Goal: Navigation & Orientation: Find specific page/section

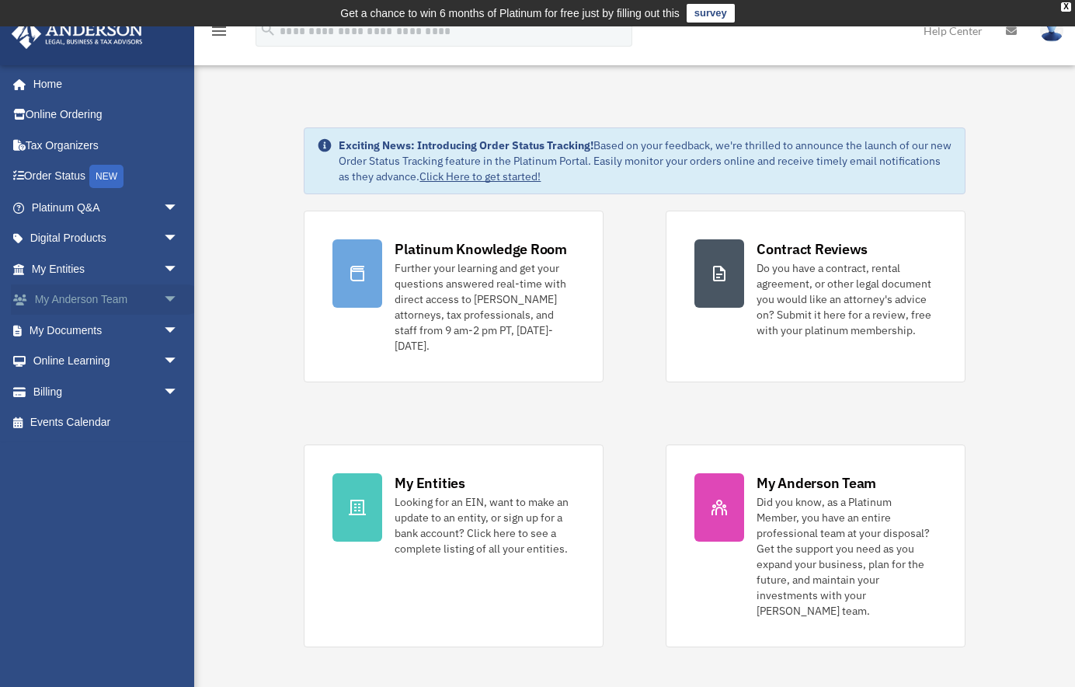
click at [89, 301] on link "My [PERSON_NAME] Team arrow_drop_down" at bounding box center [106, 299] width 191 height 31
click at [76, 274] on link "My Entities arrow_drop_down" at bounding box center [106, 268] width 191 height 31
click at [85, 274] on link "My Entities arrow_drop_down" at bounding box center [106, 268] width 191 height 31
click at [62, 269] on link "My Entities arrow_drop_down" at bounding box center [106, 268] width 191 height 31
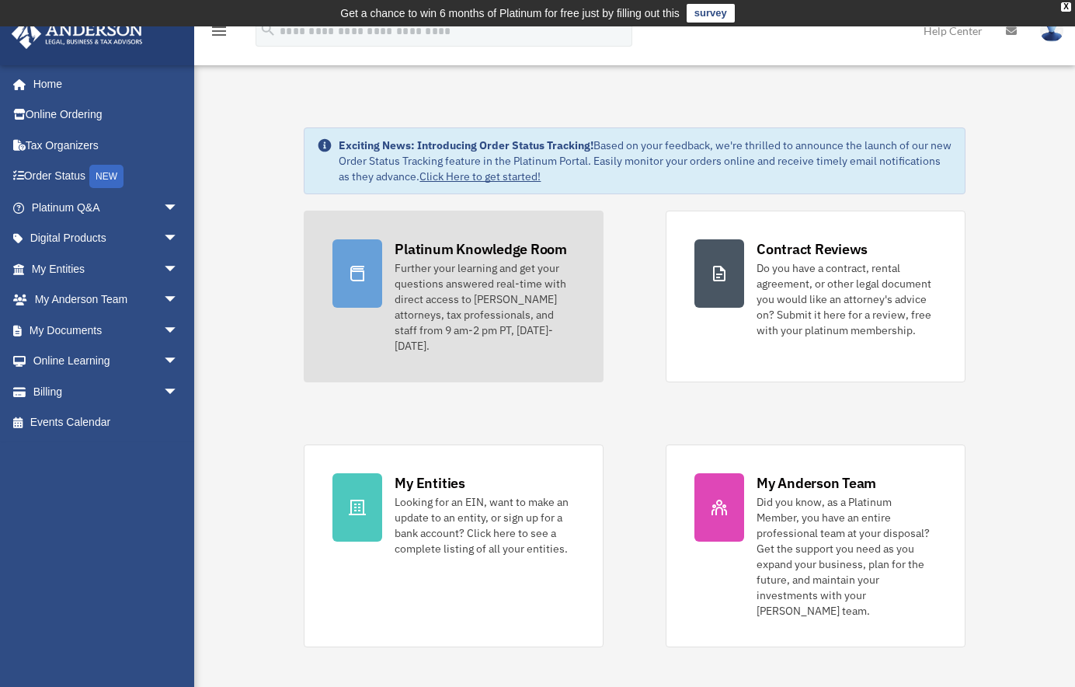
click at [406, 282] on div "Further your learning and get your questions answered real-time with direct acc…" at bounding box center [485, 306] width 180 height 93
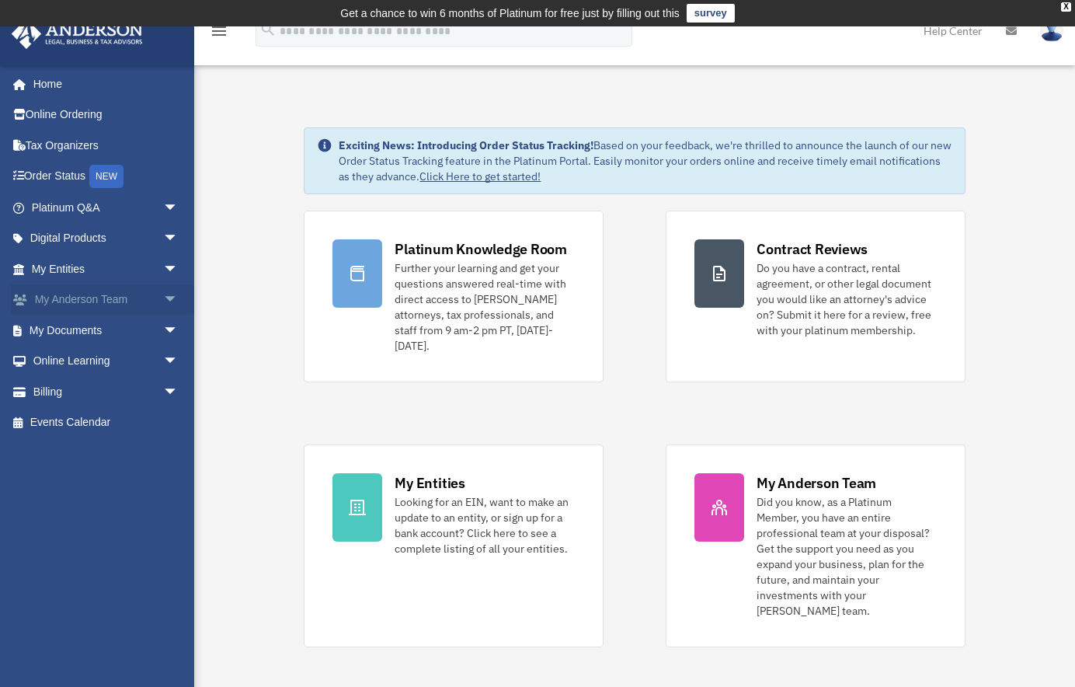
click at [63, 299] on link "My [PERSON_NAME] Team arrow_drop_down" at bounding box center [106, 299] width 191 height 31
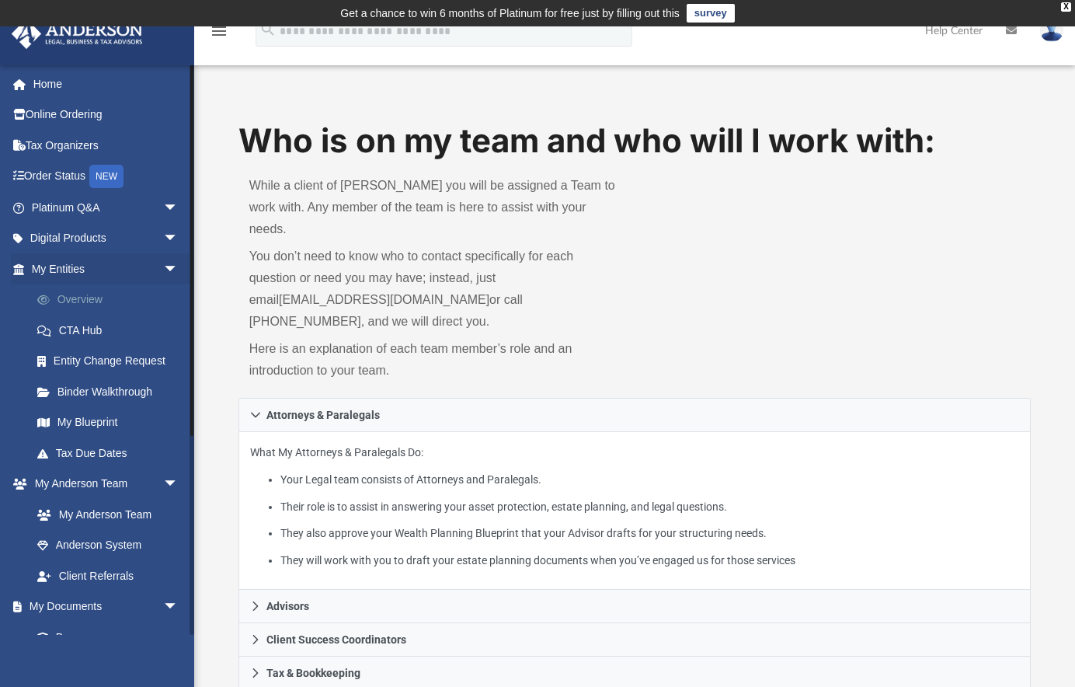
click at [82, 299] on link "Overview" at bounding box center [112, 299] width 180 height 31
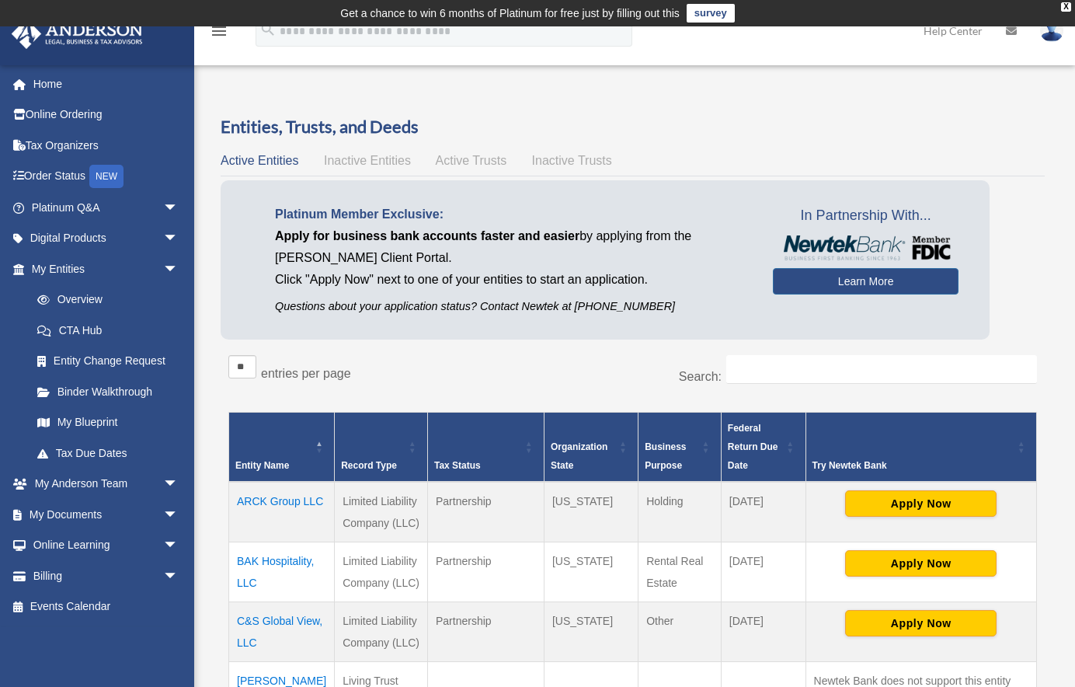
click at [164, 632] on div "andy@thesochgroup.com Sign Out andy@thesochgroup.com Home Online Ordering Tax O…" at bounding box center [101, 349] width 202 height 570
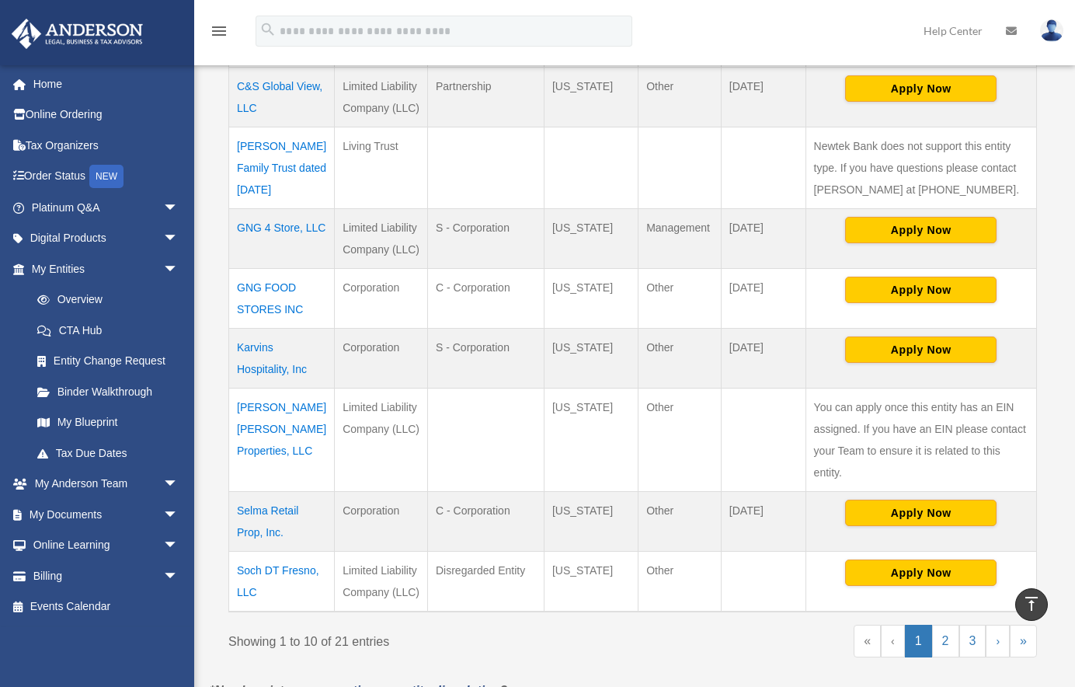
scroll to position [587, 0]
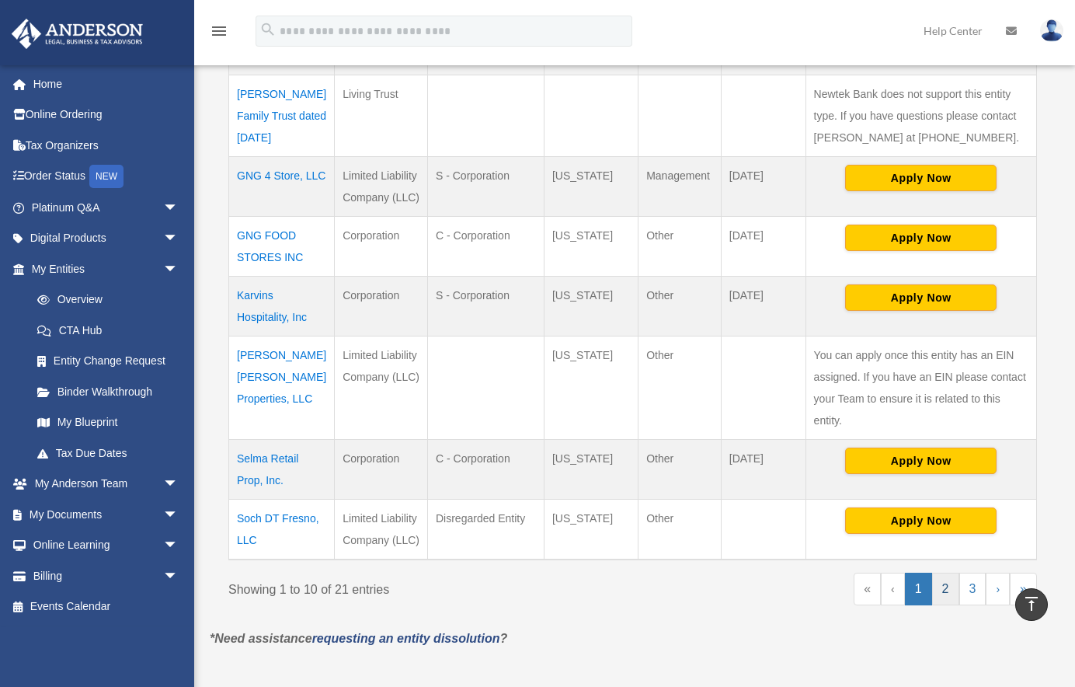
click at [943, 589] on link "2" at bounding box center [945, 589] width 27 height 33
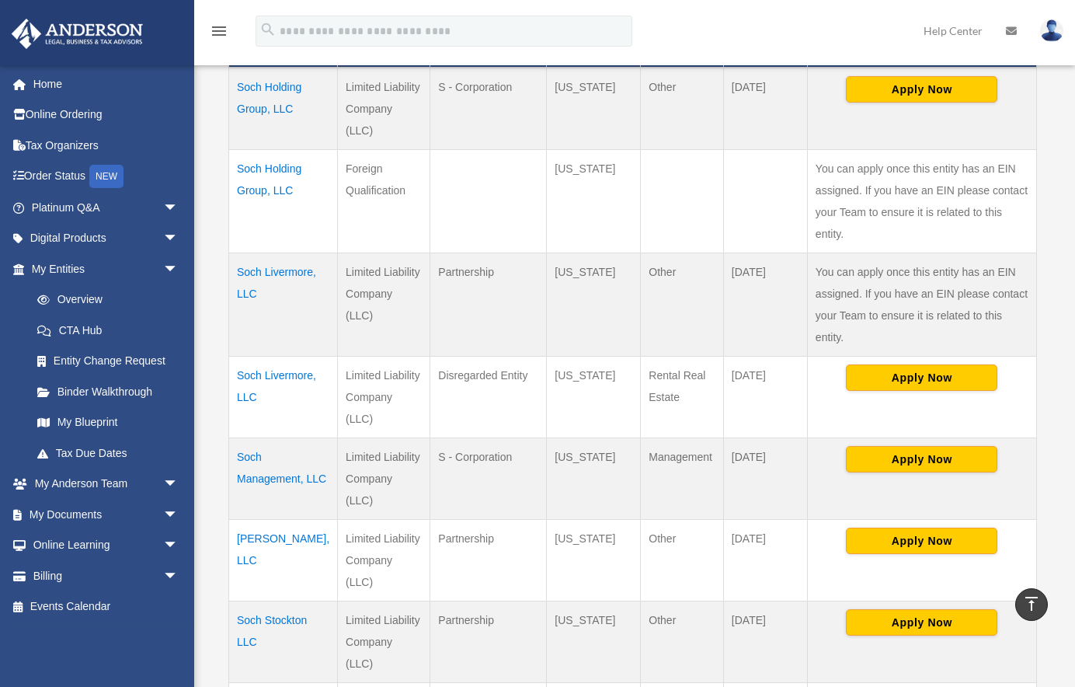
scroll to position [345, 0]
